Goal: Transaction & Acquisition: Purchase product/service

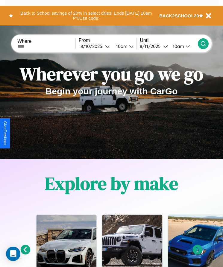
click at [47, 46] on input "text" at bounding box center [46, 46] width 58 height 5
type input "********"
click at [97, 46] on div "8 / 10 / 2025" at bounding box center [92, 46] width 25 height 6
select select "*"
select select "****"
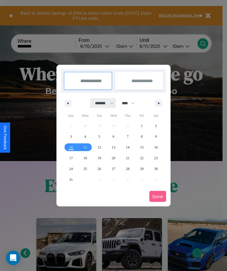
click at [102, 103] on select "******* ******** ***** ***** *** **** **** ****** ********* ******* ******** **…" at bounding box center [103, 103] width 25 height 10
select select "**"
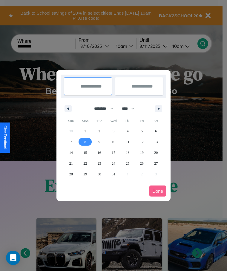
click at [85, 142] on span "8" at bounding box center [85, 142] width 2 height 11
type input "**********"
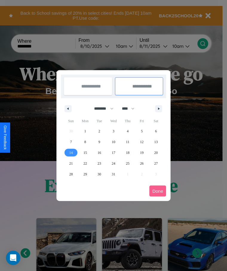
click at [71, 152] on span "14" at bounding box center [71, 152] width 4 height 11
type input "**********"
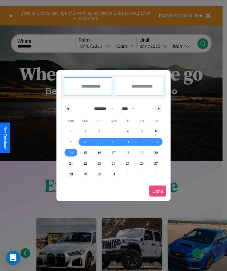
click at [158, 191] on button "Done" at bounding box center [157, 191] width 17 height 11
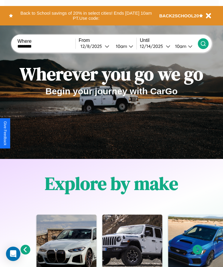
click at [123, 46] on div "10am" at bounding box center [121, 46] width 16 height 6
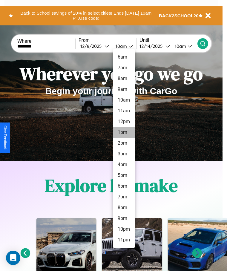
click at [124, 132] on li "1pm" at bounding box center [124, 132] width 22 height 11
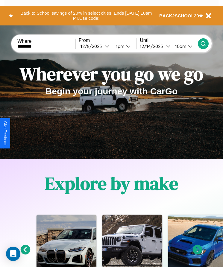
click at [203, 43] on icon at bounding box center [203, 44] width 6 height 6
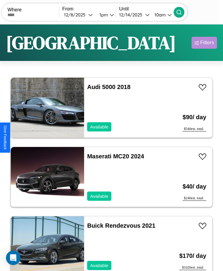
click at [204, 43] on div "Filters" at bounding box center [207, 43] width 14 height 6
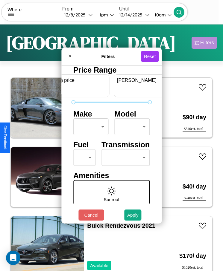
scroll to position [0, 22]
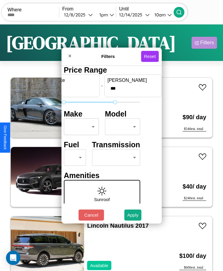
type input "***"
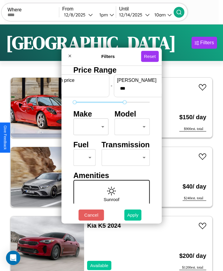
type input "*"
click at [133, 215] on button "Apply" at bounding box center [132, 215] width 17 height 11
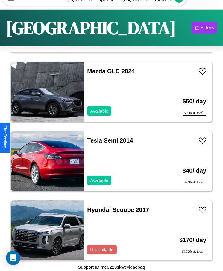
scroll to position [3264, 0]
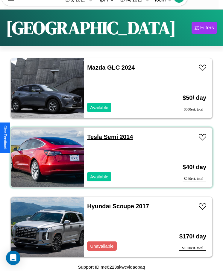
click at [93, 137] on link "Tesla Semi 2014" at bounding box center [110, 137] width 46 height 7
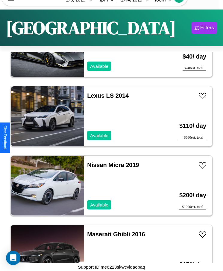
scroll to position [4998, 0]
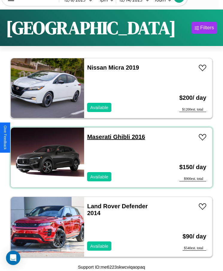
click at [97, 137] on link "Maserati Ghibli 2016" at bounding box center [116, 137] width 58 height 7
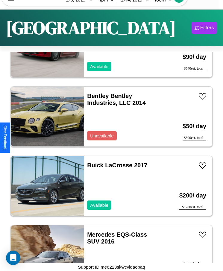
scroll to position [6593, 0]
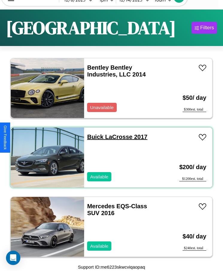
click at [93, 137] on link "Buick LaCrosse 2017" at bounding box center [117, 137] width 60 height 7
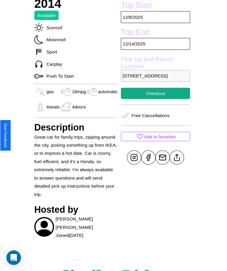
scroll to position [186, 0]
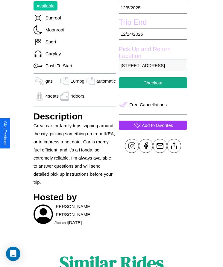
click at [152, 129] on p "Add to favorites" at bounding box center [157, 125] width 31 height 8
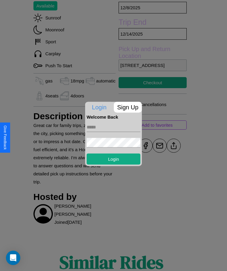
click at [114, 135] on form "Login" at bounding box center [114, 141] width 54 height 45
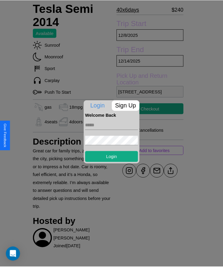
scroll to position [141, 0]
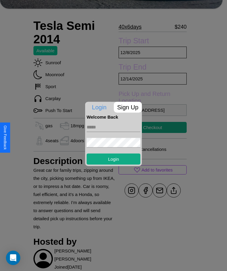
click at [152, 135] on div at bounding box center [113, 135] width 227 height 271
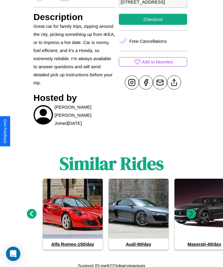
scroll to position [268, 0]
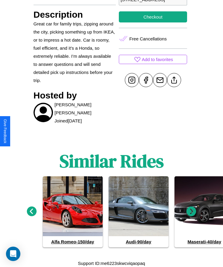
click at [191, 211] on icon at bounding box center [191, 211] width 10 height 10
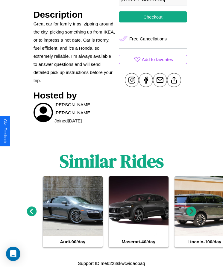
click at [31, 211] on icon at bounding box center [32, 211] width 10 height 10
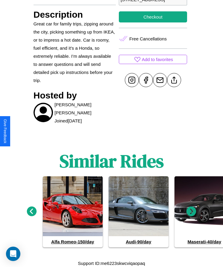
click at [31, 211] on icon at bounding box center [32, 211] width 10 height 10
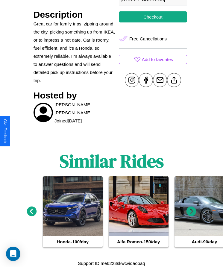
click at [191, 211] on icon at bounding box center [191, 211] width 10 height 10
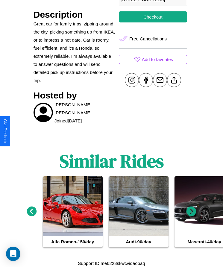
click at [191, 211] on icon at bounding box center [191, 211] width 10 height 10
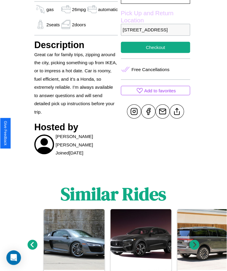
scroll to position [203, 0]
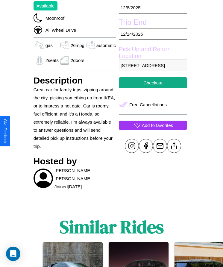
click at [152, 129] on p "Add to favorites" at bounding box center [157, 125] width 31 height 8
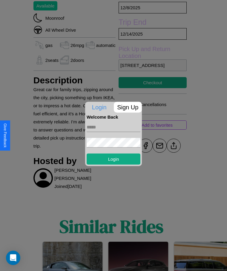
click at [128, 107] on p "Sign Up" at bounding box center [128, 107] width 28 height 11
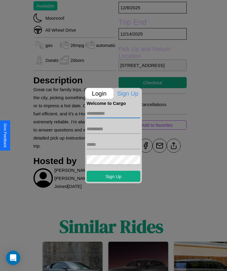
click at [114, 113] on input "text" at bounding box center [114, 114] width 54 height 10
type input "****"
click at [114, 129] on input "text" at bounding box center [114, 129] width 54 height 10
type input "********"
click at [114, 144] on input "text" at bounding box center [114, 145] width 54 height 10
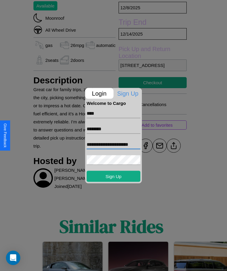
scroll to position [0, 9]
type input "**********"
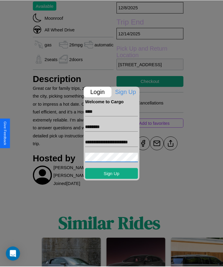
scroll to position [0, 0]
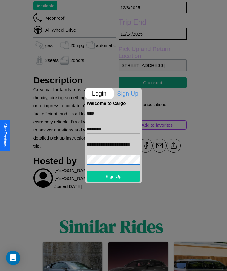
click at [114, 176] on button "Sign Up" at bounding box center [114, 176] width 54 height 11
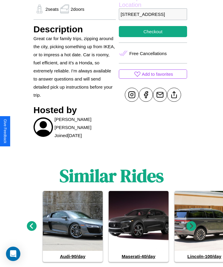
scroll to position [268, 0]
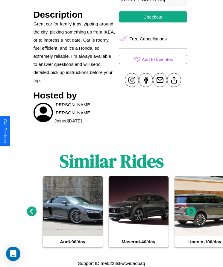
click at [191, 211] on icon at bounding box center [191, 211] width 10 height 10
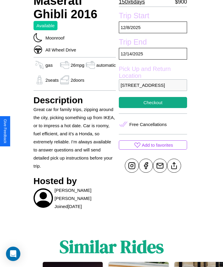
scroll to position [160, 0]
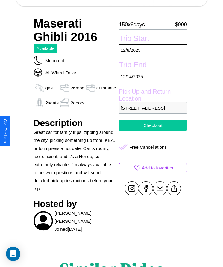
click at [152, 131] on button "Checkout" at bounding box center [153, 125] width 68 height 11
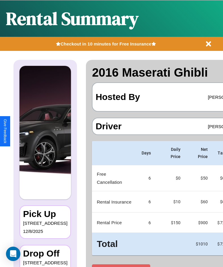
scroll to position [0, 37]
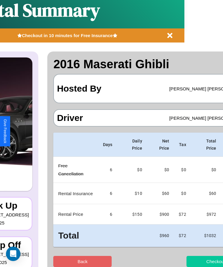
click at [193, 261] on button "Checkout" at bounding box center [215, 261] width 58 height 11
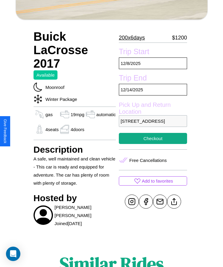
scroll to position [250, 0]
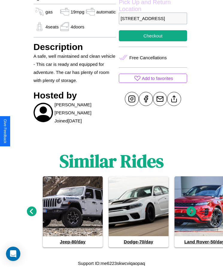
click at [31, 211] on icon at bounding box center [32, 211] width 10 height 10
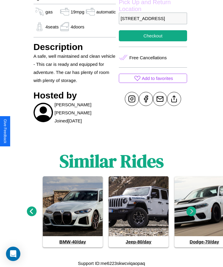
click at [31, 211] on icon at bounding box center [32, 211] width 10 height 10
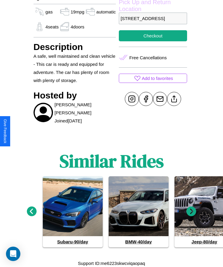
click at [191, 211] on icon at bounding box center [191, 211] width 10 height 10
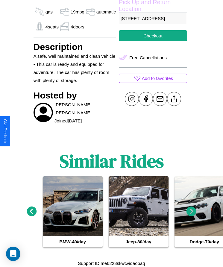
scroll to position [224, 0]
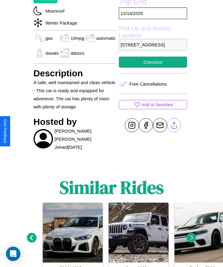
click at [174, 126] on line at bounding box center [174, 124] width 0 height 4
